Goal: Task Accomplishment & Management: Complete application form

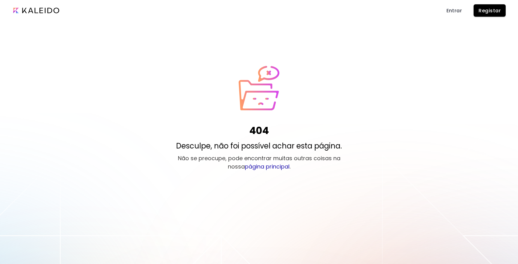
click at [449, 14] on span "Entrar" at bounding box center [454, 10] width 16 height 6
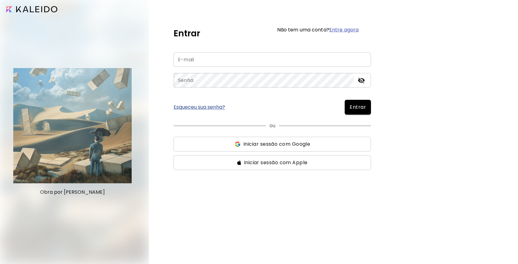
click at [272, 144] on span "Iniciar sessão com Google" at bounding box center [276, 144] width 67 height 7
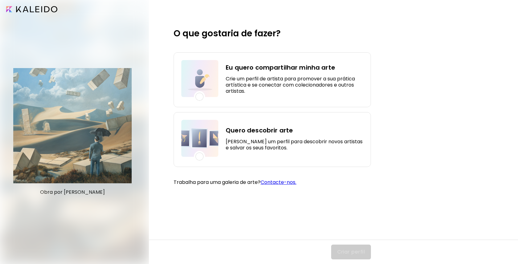
click at [201, 98] on div at bounding box center [199, 97] width 8 height 8
click at [349, 251] on span "Criar perfil" at bounding box center [351, 251] width 28 height 7
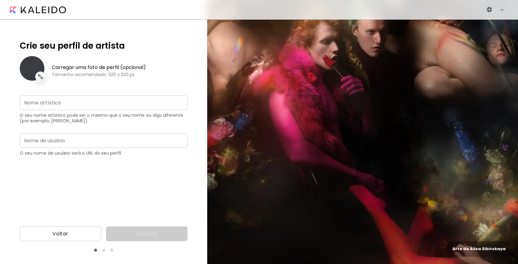
type input "**********"
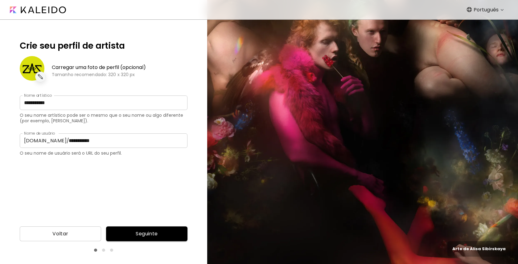
click at [48, 102] on input "**********" at bounding box center [104, 103] width 168 height 14
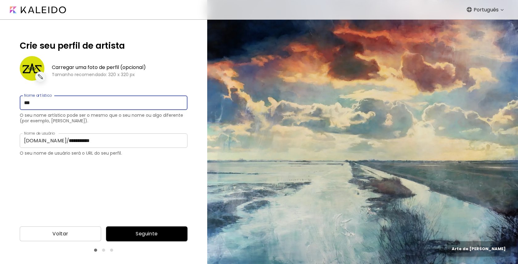
type input "***"
click at [79, 143] on input "**********" at bounding box center [125, 140] width 123 height 14
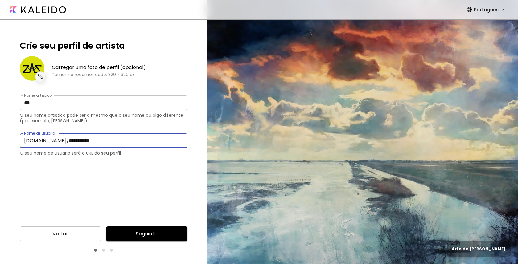
click at [78, 142] on input "**********" at bounding box center [125, 140] width 123 height 14
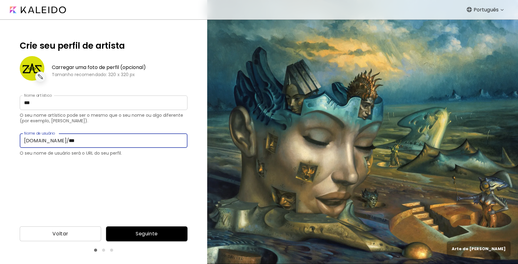
type input "***"
click at [130, 230] on button "Seguinte" at bounding box center [146, 234] width 81 height 15
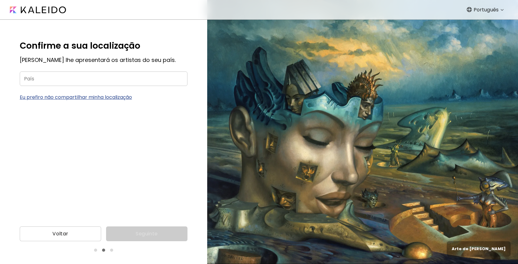
click at [125, 77] on input "País" at bounding box center [104, 79] width 168 height 14
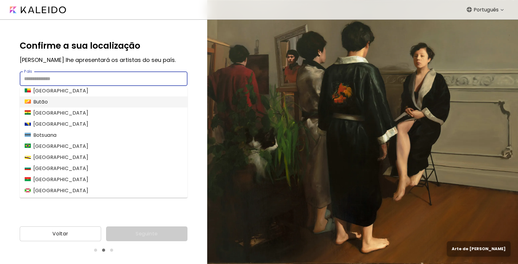
scroll to position [249, 0]
click at [92, 146] on li "[GEOGRAPHIC_DATA]" at bounding box center [104, 146] width 168 height 11
type input "******"
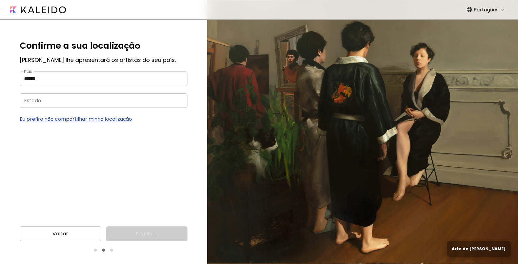
click at [109, 102] on input "Estado" at bounding box center [98, 100] width 156 height 14
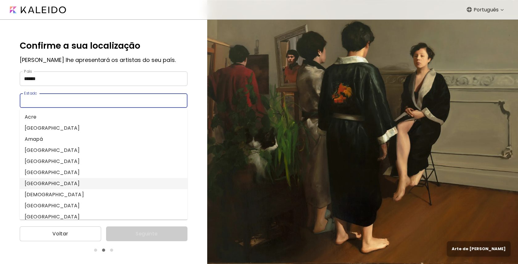
click at [103, 182] on li "[GEOGRAPHIC_DATA]" at bounding box center [104, 183] width 168 height 11
type input "**********"
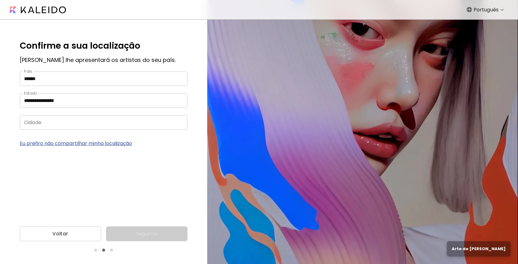
click at [89, 121] on input "Cidade" at bounding box center [98, 122] width 156 height 14
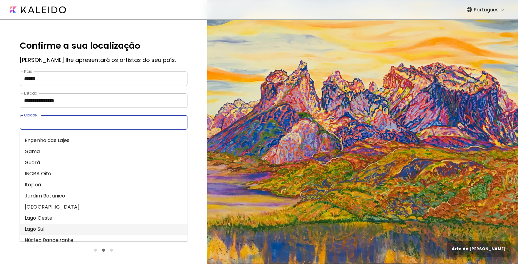
scroll to position [0, 0]
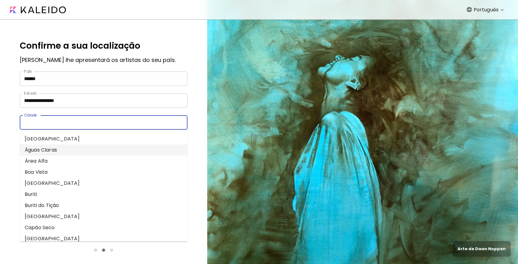
click at [113, 154] on li "Águas Claras" at bounding box center [104, 150] width 168 height 11
type input "**********"
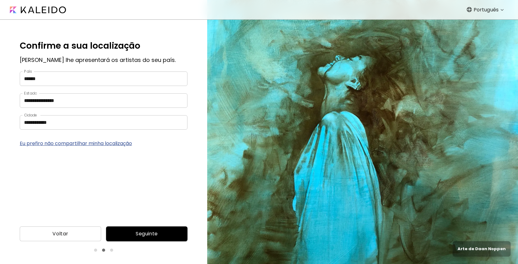
click at [132, 236] on span "Seguinte" at bounding box center [147, 233] width 72 height 7
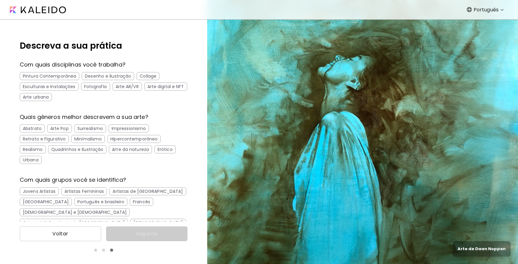
scroll to position [18, 0]
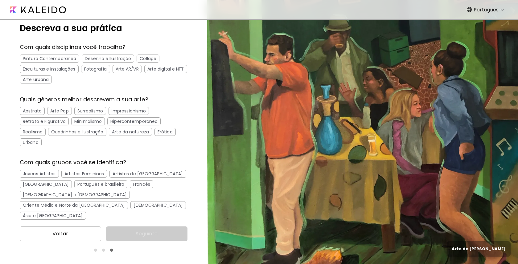
click at [108, 61] on div "Desenho e Ilustração" at bounding box center [108, 59] width 52 height 8
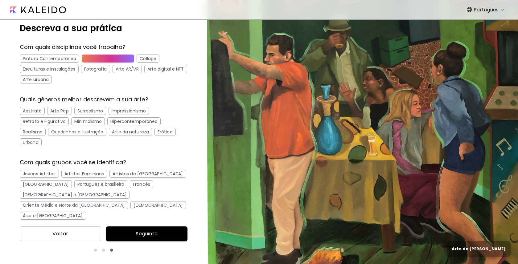
click at [160, 68] on div "Arte digital e NFT" at bounding box center [165, 69] width 43 height 8
click at [28, 79] on div "Arte urbana" at bounding box center [36, 80] width 32 height 8
click at [41, 57] on div "Pintura Contemporânea" at bounding box center [49, 59] width 59 height 8
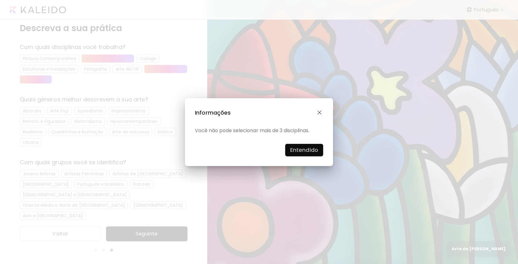
click at [301, 150] on h4 "Entendido" at bounding box center [304, 150] width 28 height 9
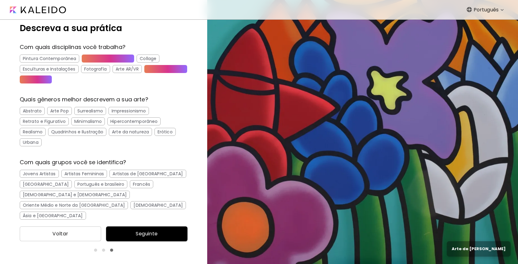
click at [64, 131] on div "Quadrinhos e Ilustração" at bounding box center [77, 132] width 58 height 8
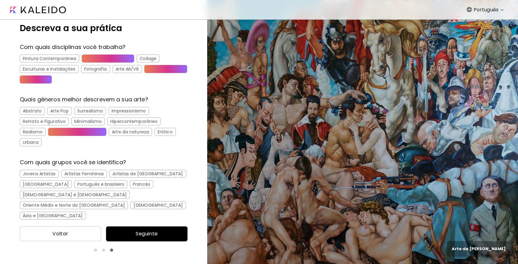
click at [25, 142] on div "Urbana" at bounding box center [31, 142] width 22 height 8
click at [58, 113] on div "Arte Pop" at bounding box center [59, 111] width 25 height 8
click at [34, 111] on div "Abstrato" at bounding box center [32, 111] width 25 height 8
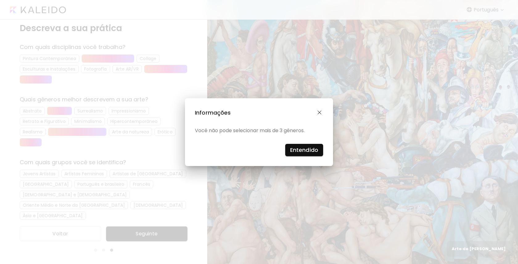
click at [307, 154] on h4 "Entendido" at bounding box center [304, 150] width 28 height 9
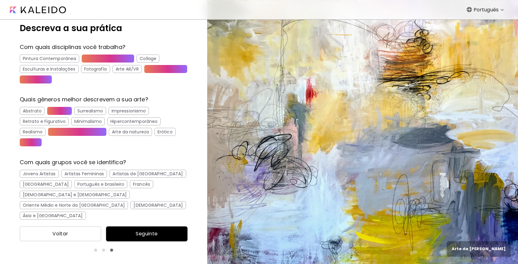
click at [56, 193] on div "[DEMOGRAPHIC_DATA] e [DEMOGRAPHIC_DATA]" at bounding box center [75, 195] width 110 height 8
click at [122, 201] on div "Oriente Médio e Norte da [GEOGRAPHIC_DATA]" at bounding box center [74, 205] width 108 height 8
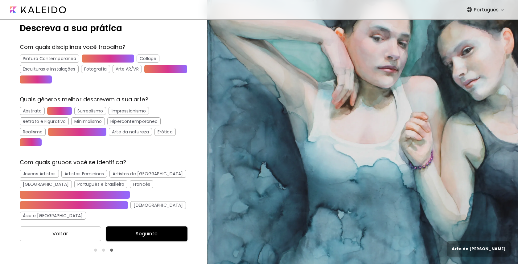
click at [97, 186] on div "Português e brasileiro" at bounding box center [100, 184] width 53 height 8
click at [95, 175] on div "Artistas Femininas" at bounding box center [84, 174] width 46 height 8
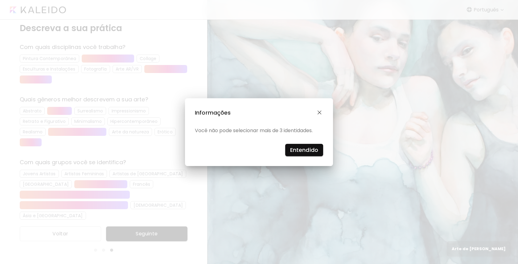
click at [307, 151] on h4 "Entendido" at bounding box center [304, 150] width 28 height 9
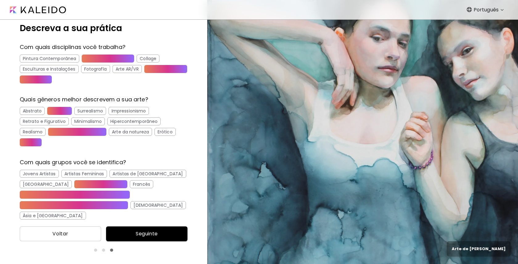
click at [144, 235] on span "Seguinte" at bounding box center [147, 233] width 72 height 7
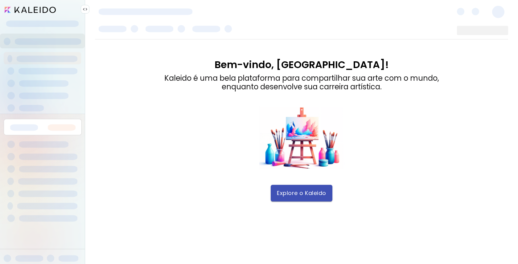
click at [303, 194] on span "Explore o Kaleido" at bounding box center [301, 193] width 49 height 7
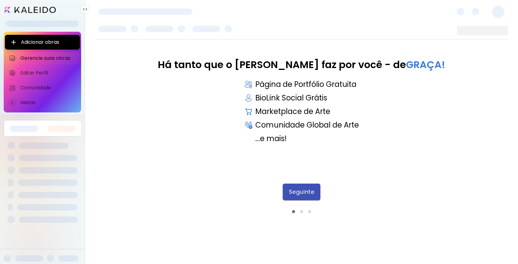
click at [307, 188] on button "Seguinte" at bounding box center [302, 192] width 38 height 17
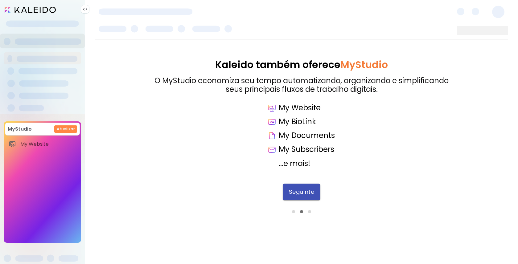
click at [306, 196] on button "Seguinte" at bounding box center [302, 192] width 38 height 17
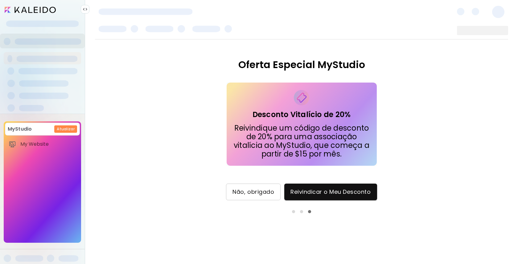
click at [255, 193] on span "Não, obrigado" at bounding box center [253, 192] width 42 height 7
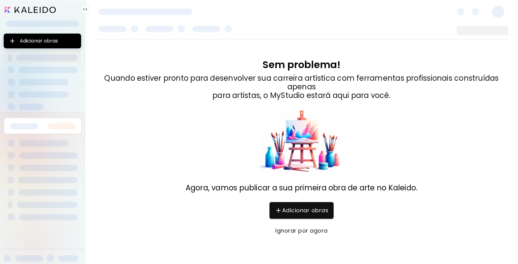
click at [292, 233] on span "Ignorar por agora" at bounding box center [302, 231] width 52 height 7
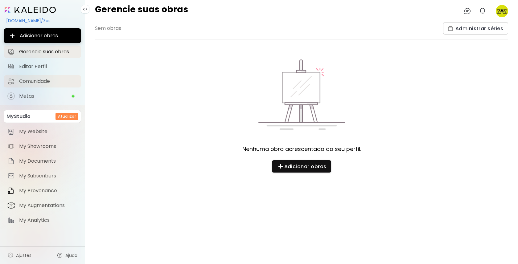
click at [46, 82] on span "Comunidade" at bounding box center [48, 81] width 58 height 6
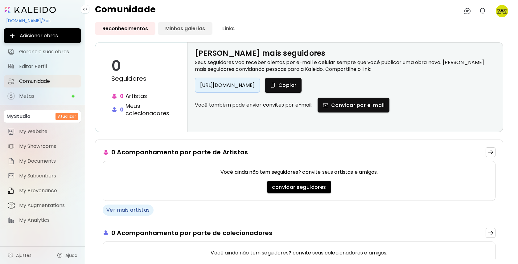
click at [175, 32] on link "Minhas galerias" at bounding box center [185, 28] width 55 height 13
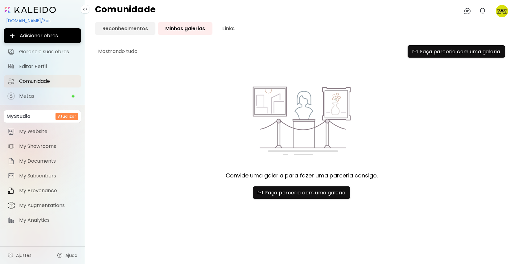
click at [132, 28] on link "Reconhecimentos" at bounding box center [125, 28] width 60 height 13
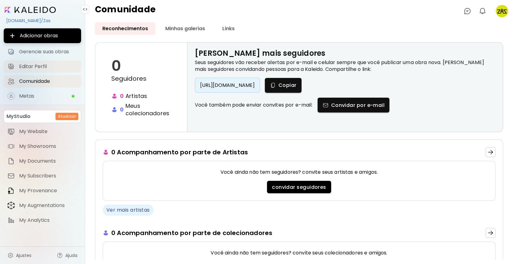
click at [44, 68] on span "Editar Perfil" at bounding box center [48, 67] width 58 height 6
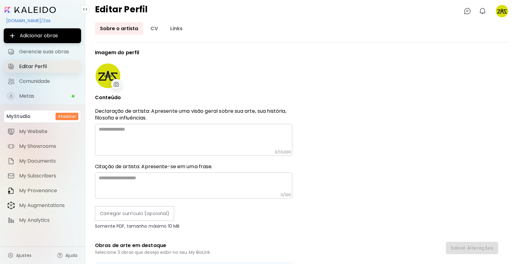
type input "******"
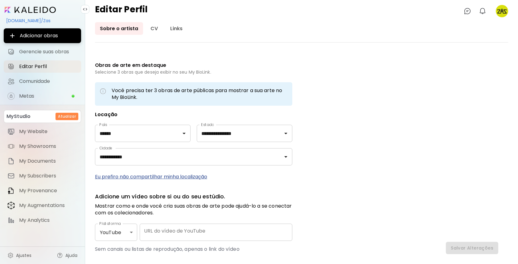
scroll to position [215, 0]
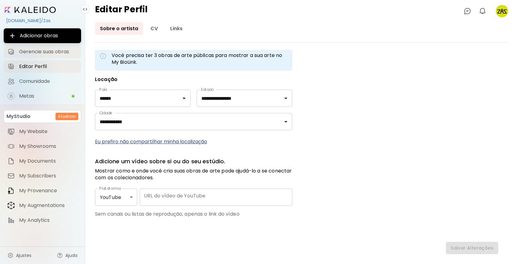
click at [38, 54] on span "Gerencie suas obras" at bounding box center [48, 52] width 58 height 6
